Goal: Find specific fact: Find specific fact

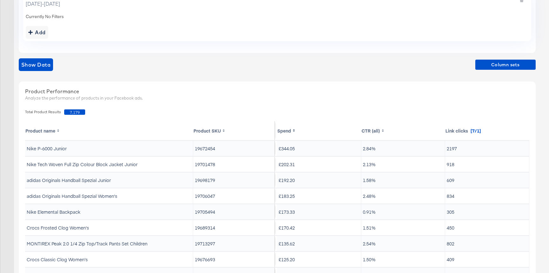
scroll to position [155, 0]
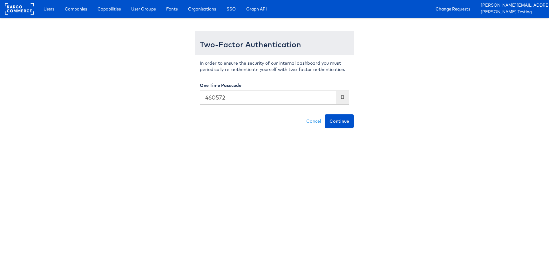
type input "460572"
click at [324, 114] on button "Continue" at bounding box center [338, 121] width 29 height 14
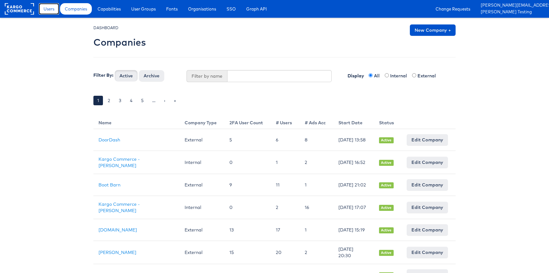
click at [54, 14] on link "Users" at bounding box center [49, 8] width 20 height 11
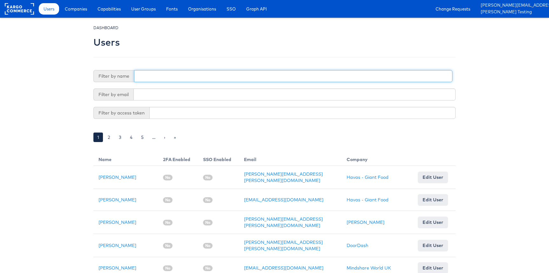
click at [171, 78] on input "text" at bounding box center [293, 76] width 318 height 12
type input "u"
type input "adte"
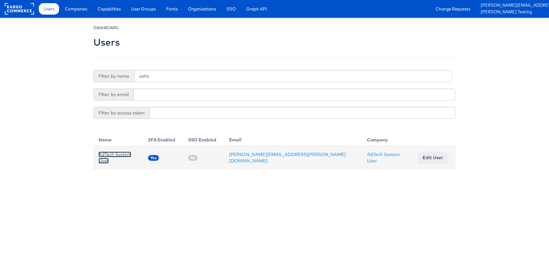
click at [131, 158] on link "AdTech System User" at bounding box center [114, 158] width 33 height 12
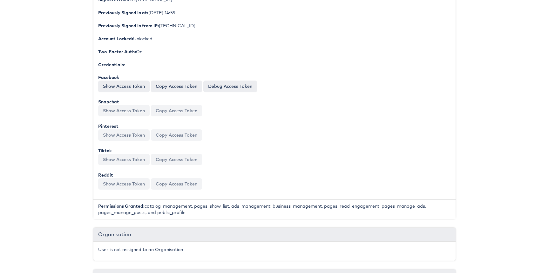
scroll to position [226, 0]
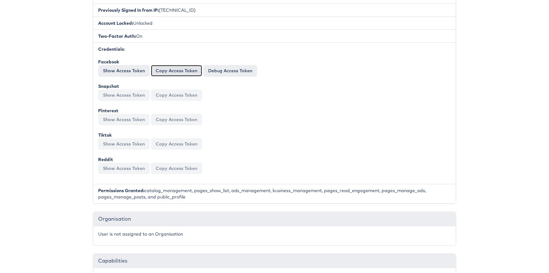
click at [173, 67] on button "Copy Access Token" at bounding box center [176, 70] width 51 height 11
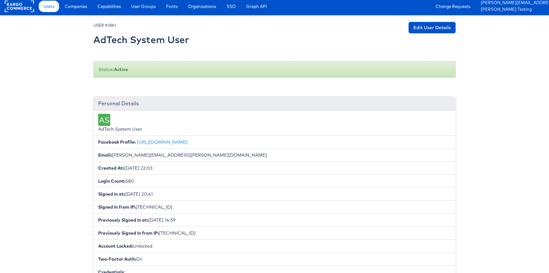
scroll to position [0, 0]
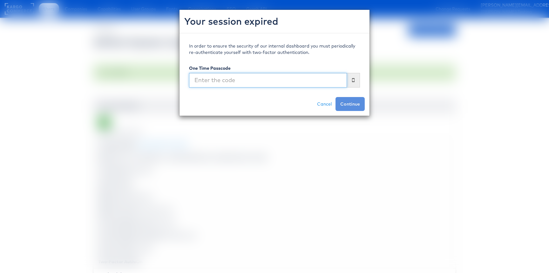
click at [240, 84] on input "text" at bounding box center [268, 80] width 158 height 15
type input "584528"
click at [335, 97] on button "Continue" at bounding box center [349, 104] width 29 height 14
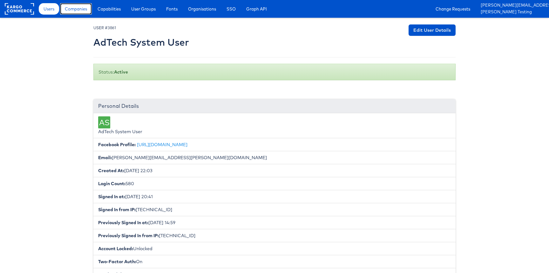
click at [79, 9] on span "Companies" at bounding box center [76, 9] width 22 height 6
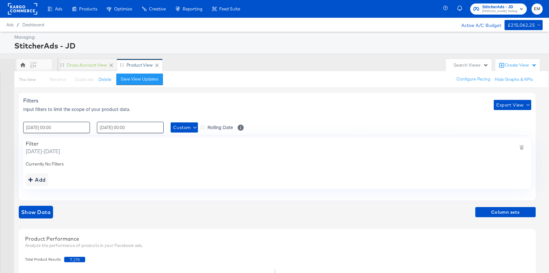
scroll to position [155, 0]
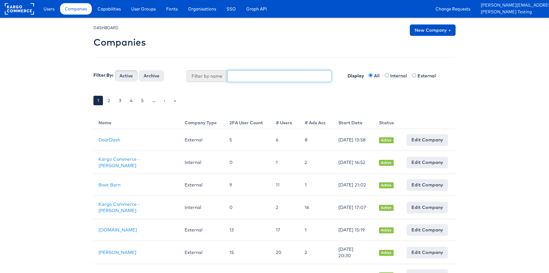
click at [267, 78] on input "text" at bounding box center [279, 76] width 105 height 12
click at [231, 76] on input "text" at bounding box center [279, 76] width 105 height 12
type input "dire"
click at [115, 70] on button "Active" at bounding box center [126, 75] width 23 height 11
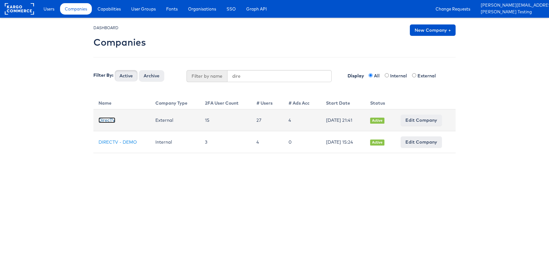
click at [109, 120] on link "DirecTV" at bounding box center [106, 120] width 17 height 6
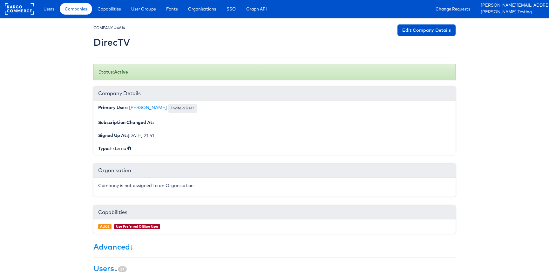
scroll to position [98, 0]
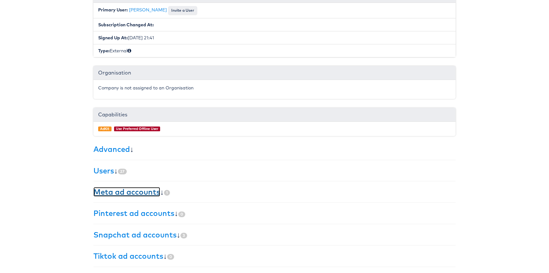
click at [100, 195] on link "Meta ad accounts" at bounding box center [126, 192] width 67 height 10
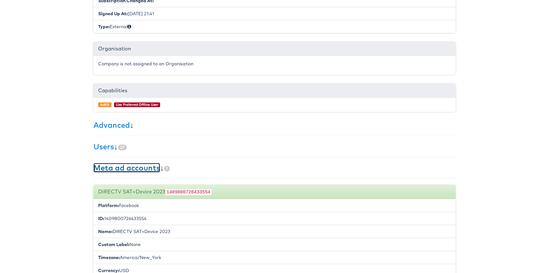
scroll to position [127, 0]
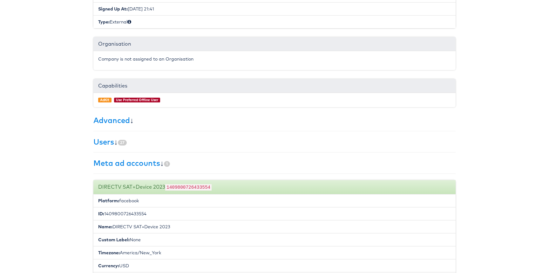
click at [193, 188] on code "1409800726433554" at bounding box center [188, 187] width 46 height 6
copy code "1409800726433554"
